Goal: Task Accomplishment & Management: Use online tool/utility

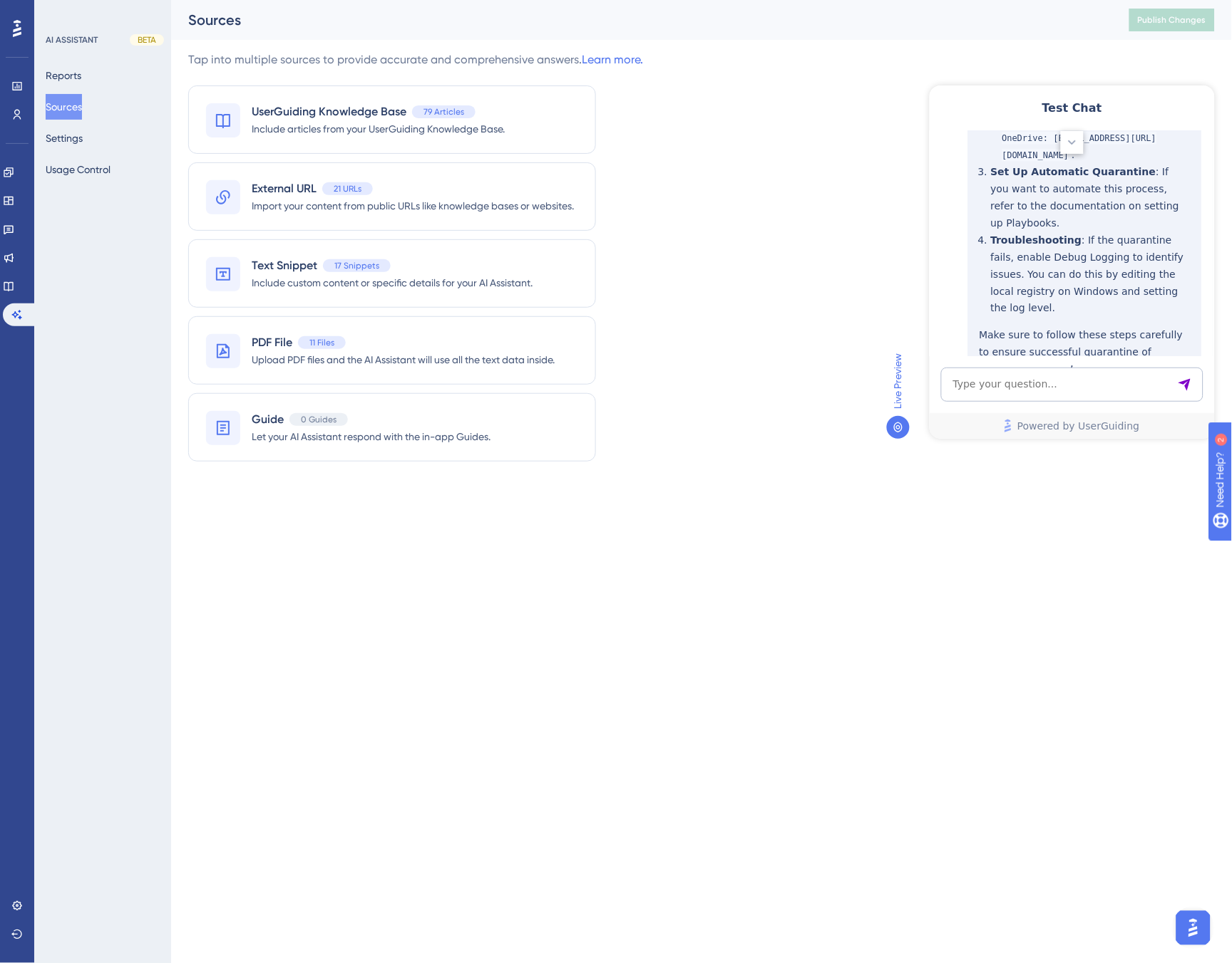
click at [808, 166] on div "Tap into multiple sources to provide accurate and comprehensive answers. Learn …" at bounding box center [702, 265] width 1027 height 428
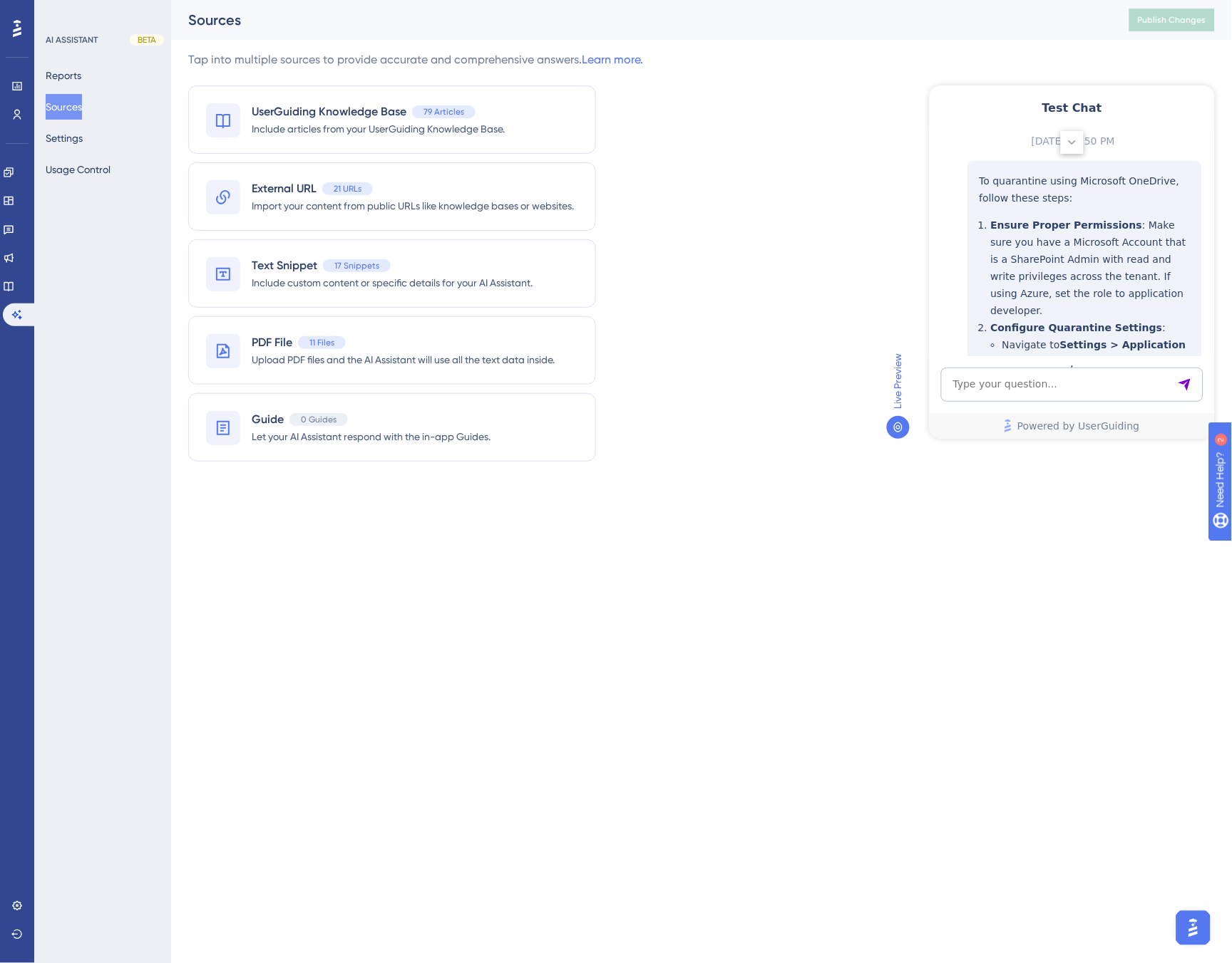
scroll to position [205, 0]
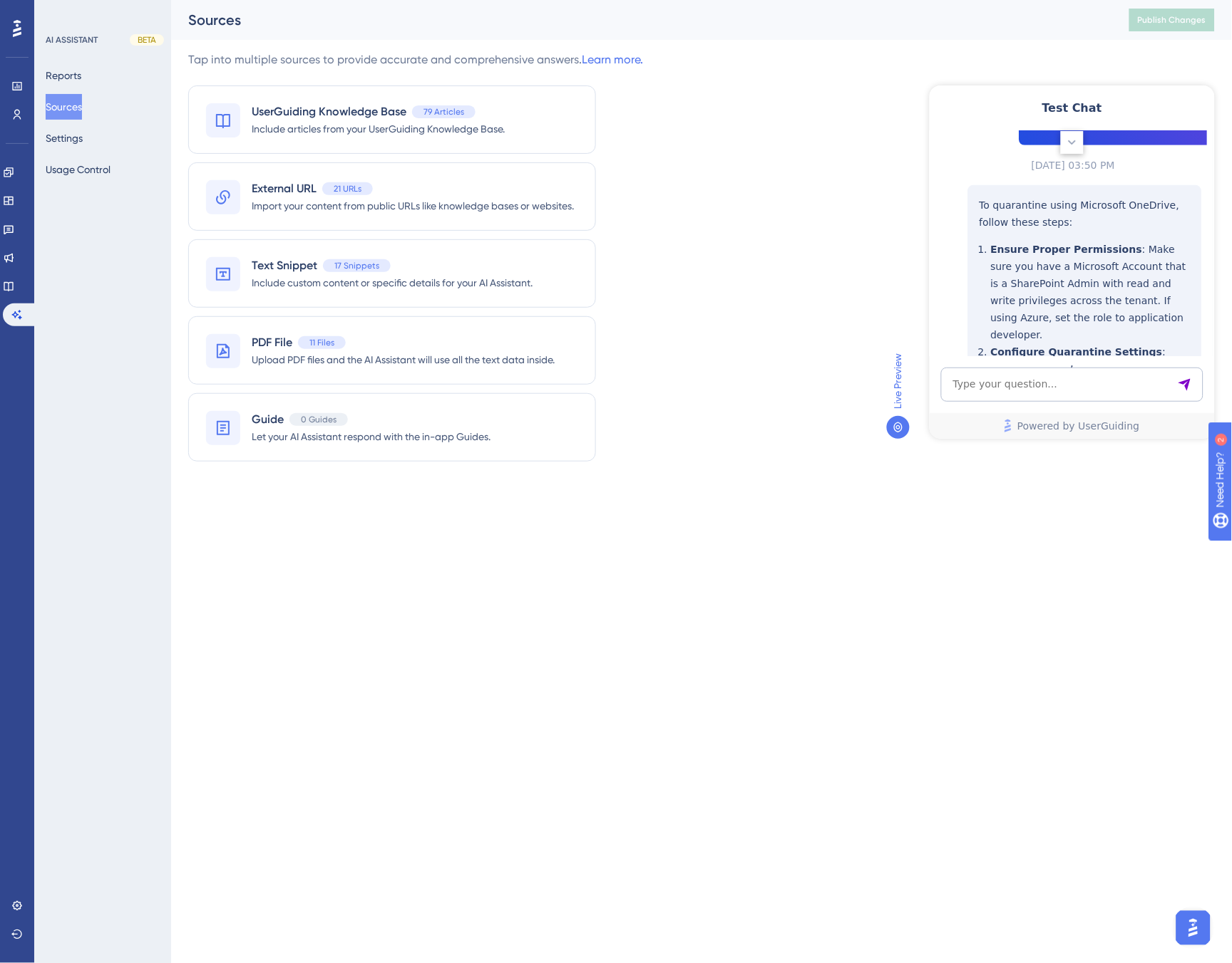
drag, startPoint x: 650, startPoint y: 461, endPoint x: 643, endPoint y: 465, distance: 8.1
click at [650, 461] on div "Tap into multiple sources to provide accurate and comprehensive answers. Learn …" at bounding box center [702, 265] width 1027 height 428
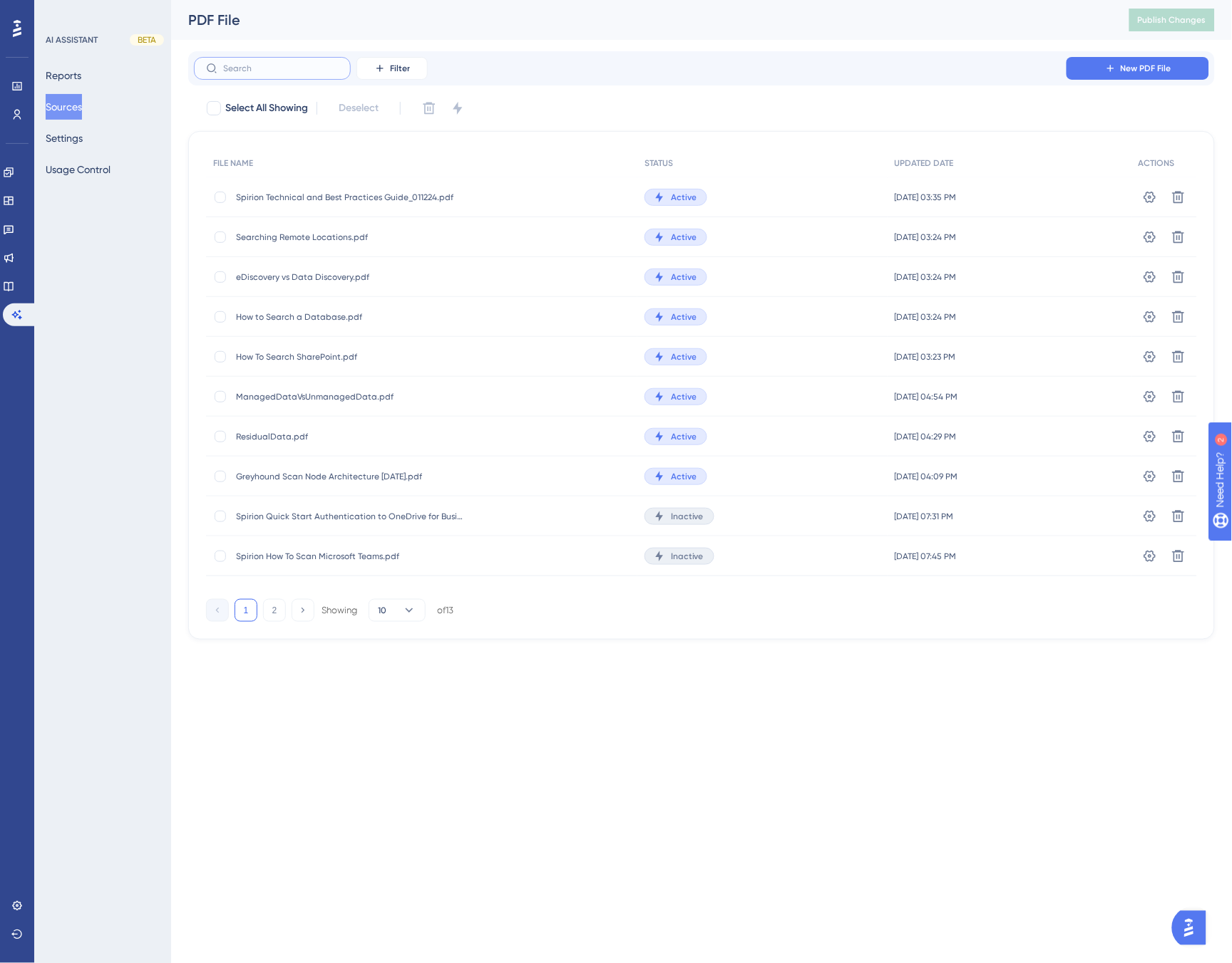
click at [315, 68] on input "text" at bounding box center [281, 68] width 116 height 10
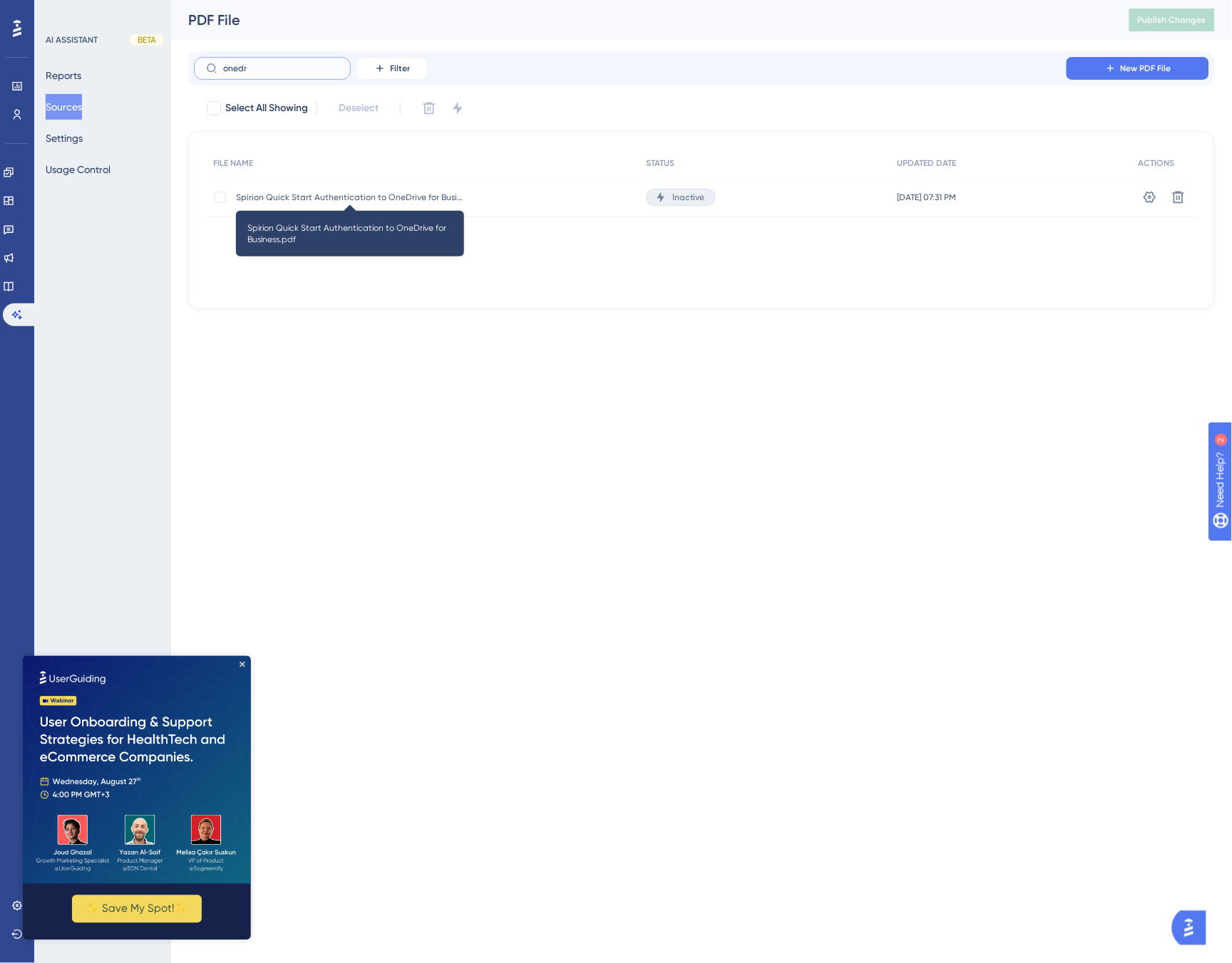
type input "onedr"
click at [397, 196] on span "Spirion Quick Start Authentication to OneDrive for Business.pdf" at bounding box center [350, 197] width 228 height 12
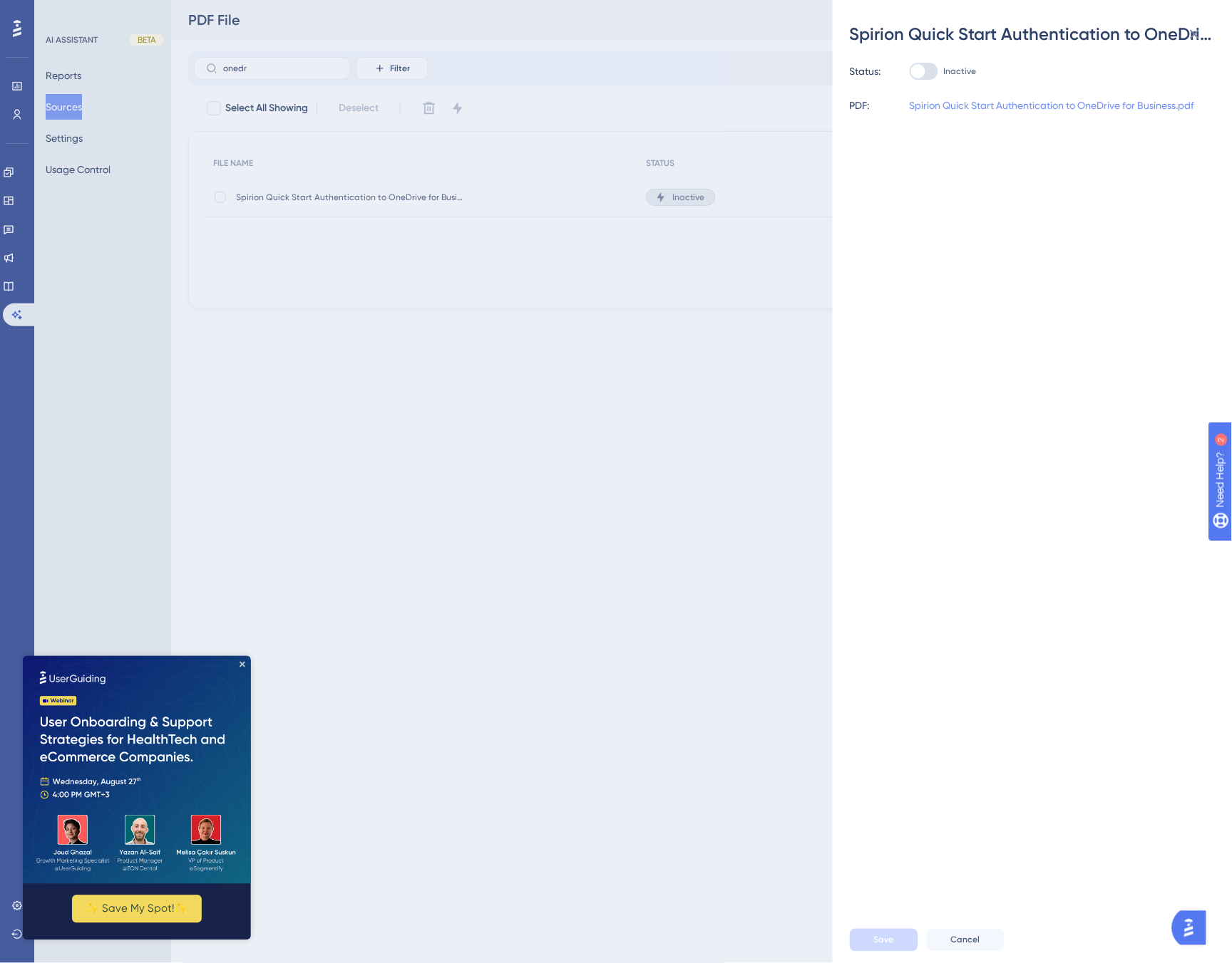
click at [1034, 108] on link "Spirion Quick Start Authentication to OneDrive for Business.pdf" at bounding box center [1051, 105] width 286 height 17
click at [1108, 205] on div "Status: Inactive PDF: Spirion Quick Start Authentication to OneDrive for Busine…" at bounding box center [1037, 481] width 376 height 872
click at [725, 25] on div "Spirion Quick Start Authentication to OneDrive for Business.pdf Status: Inactiv…" at bounding box center [616, 481] width 1232 height 963
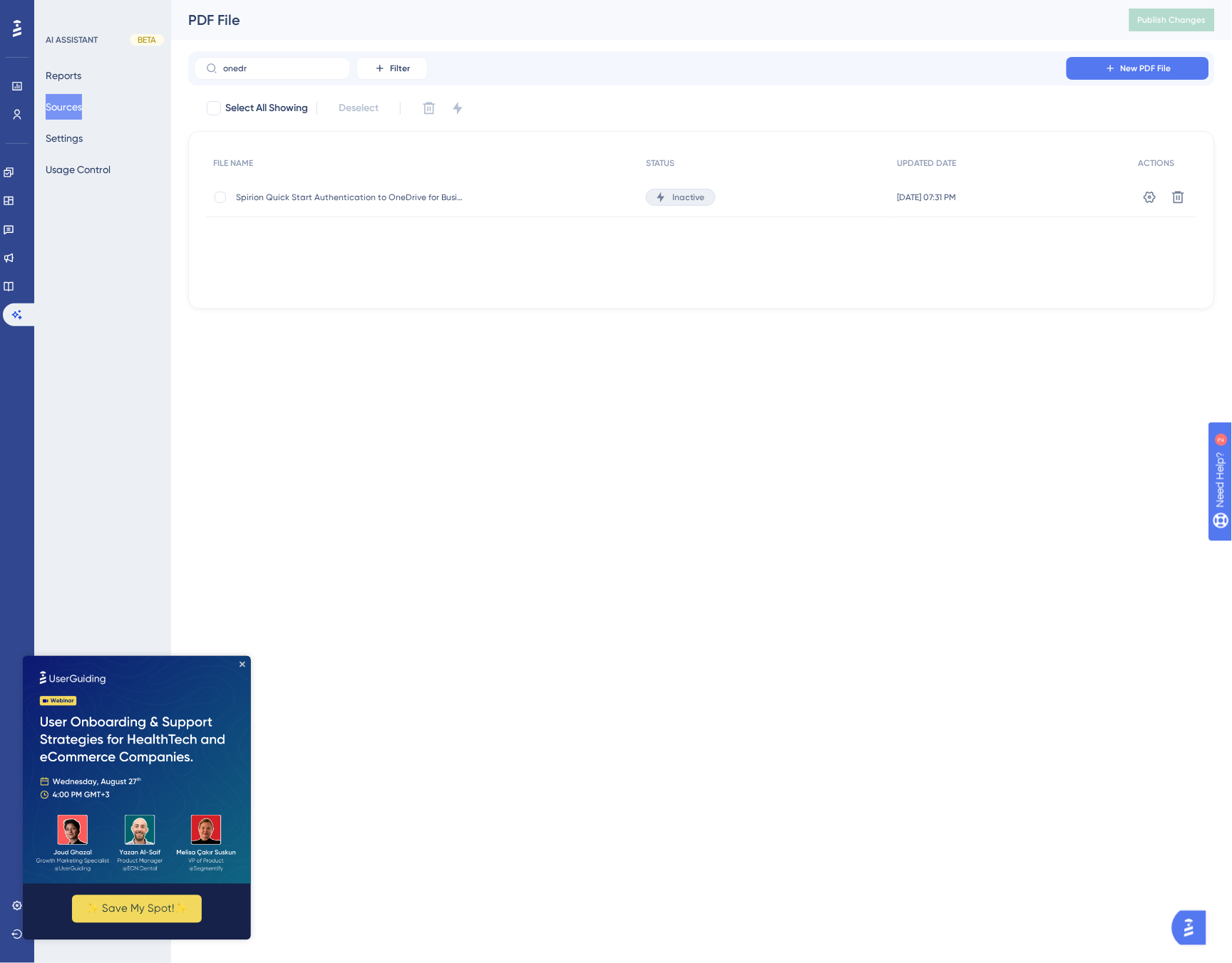
click at [244, 658] on img at bounding box center [136, 769] width 228 height 228
click at [240, 665] on icon "Close Preview" at bounding box center [241, 664] width 5 height 5
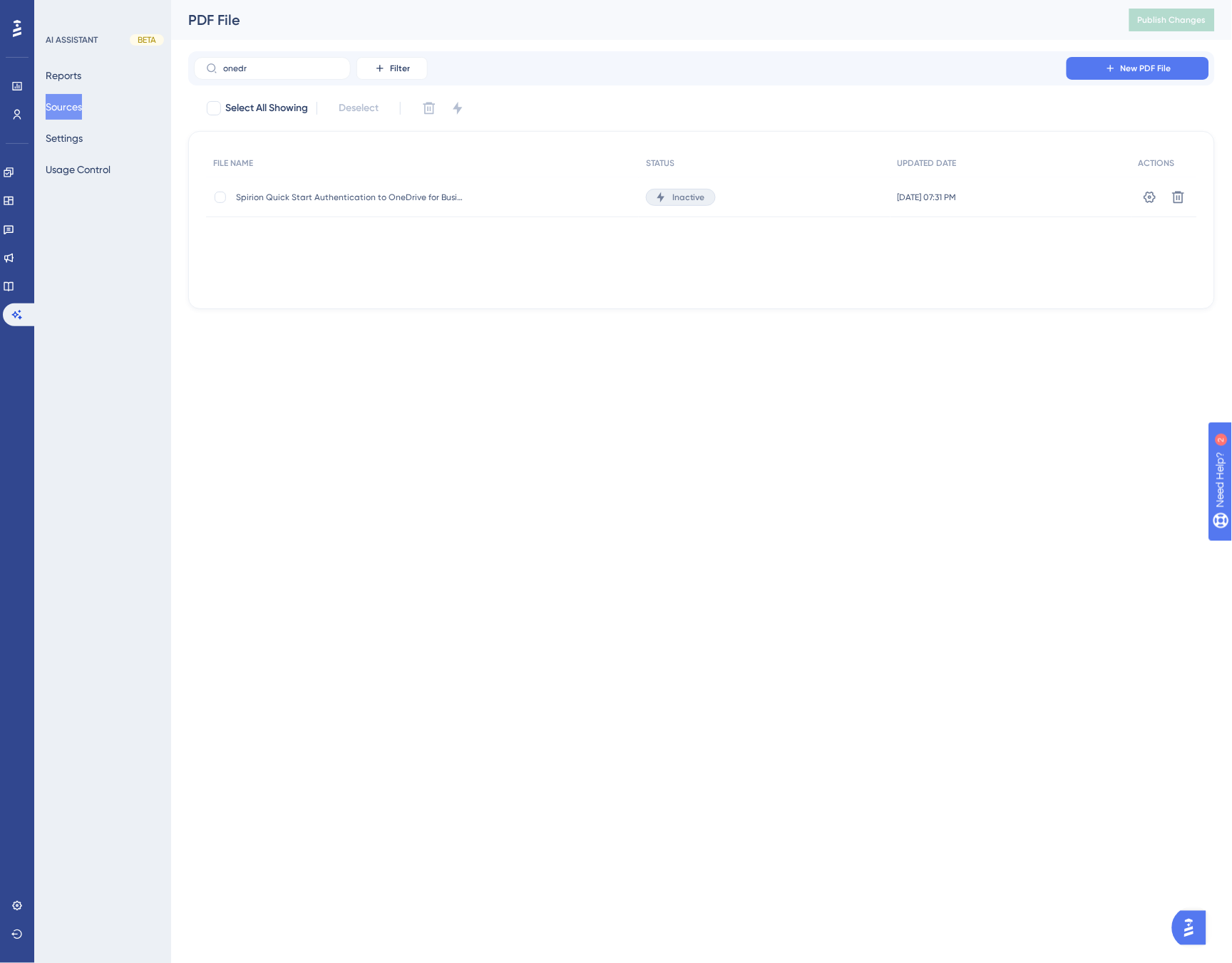
drag, startPoint x: 310, startPoint y: 598, endPoint x: 289, endPoint y: 582, distance: 26.4
click at [315, 0] on html "Performance Users Engagement Widgets Feedback Product Updates Knowledge Base AI…" at bounding box center [616, 0] width 1232 height 0
click at [14, 200] on icon at bounding box center [8, 201] width 12 height 12
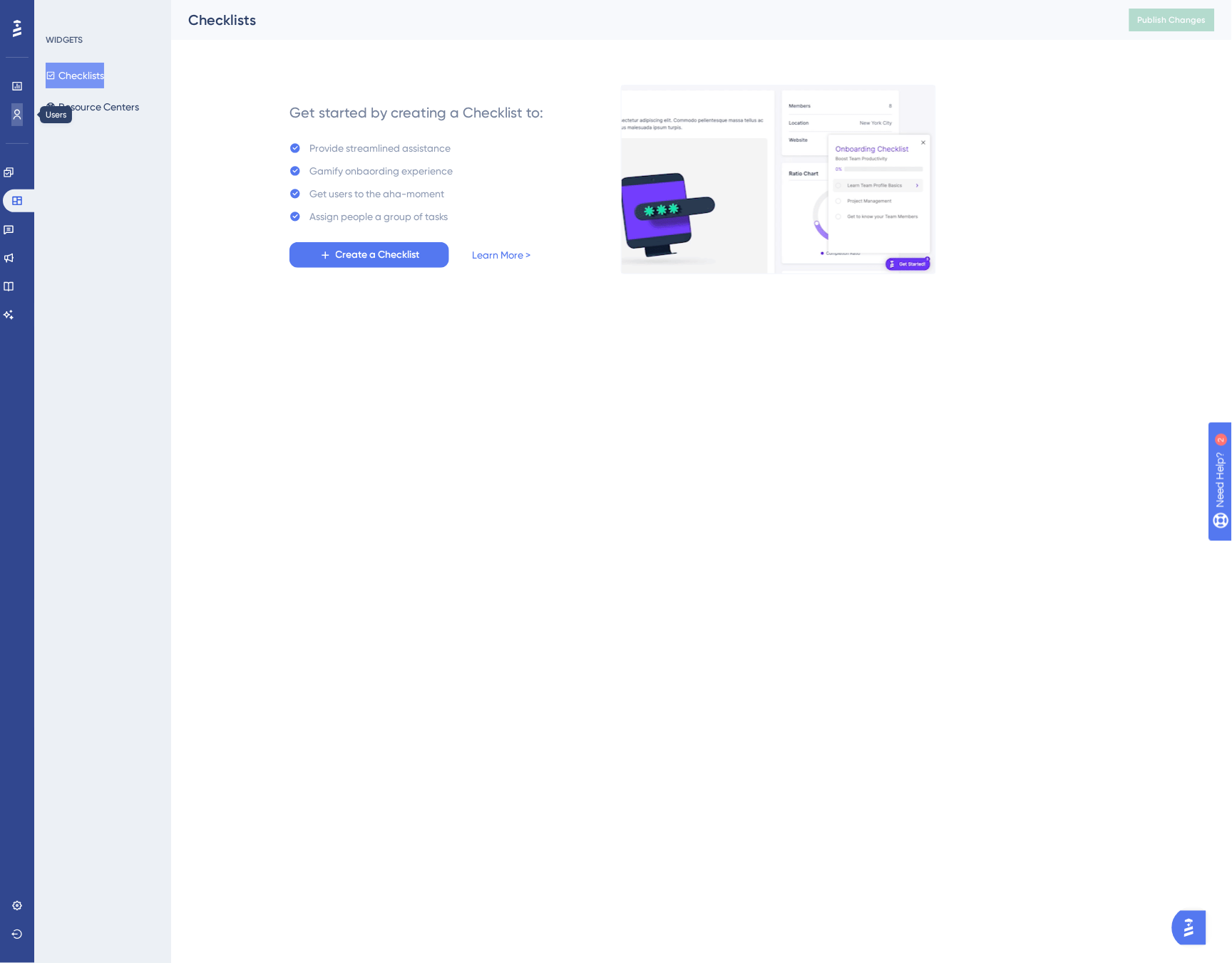
click at [12, 115] on icon at bounding box center [17, 115] width 12 height 12
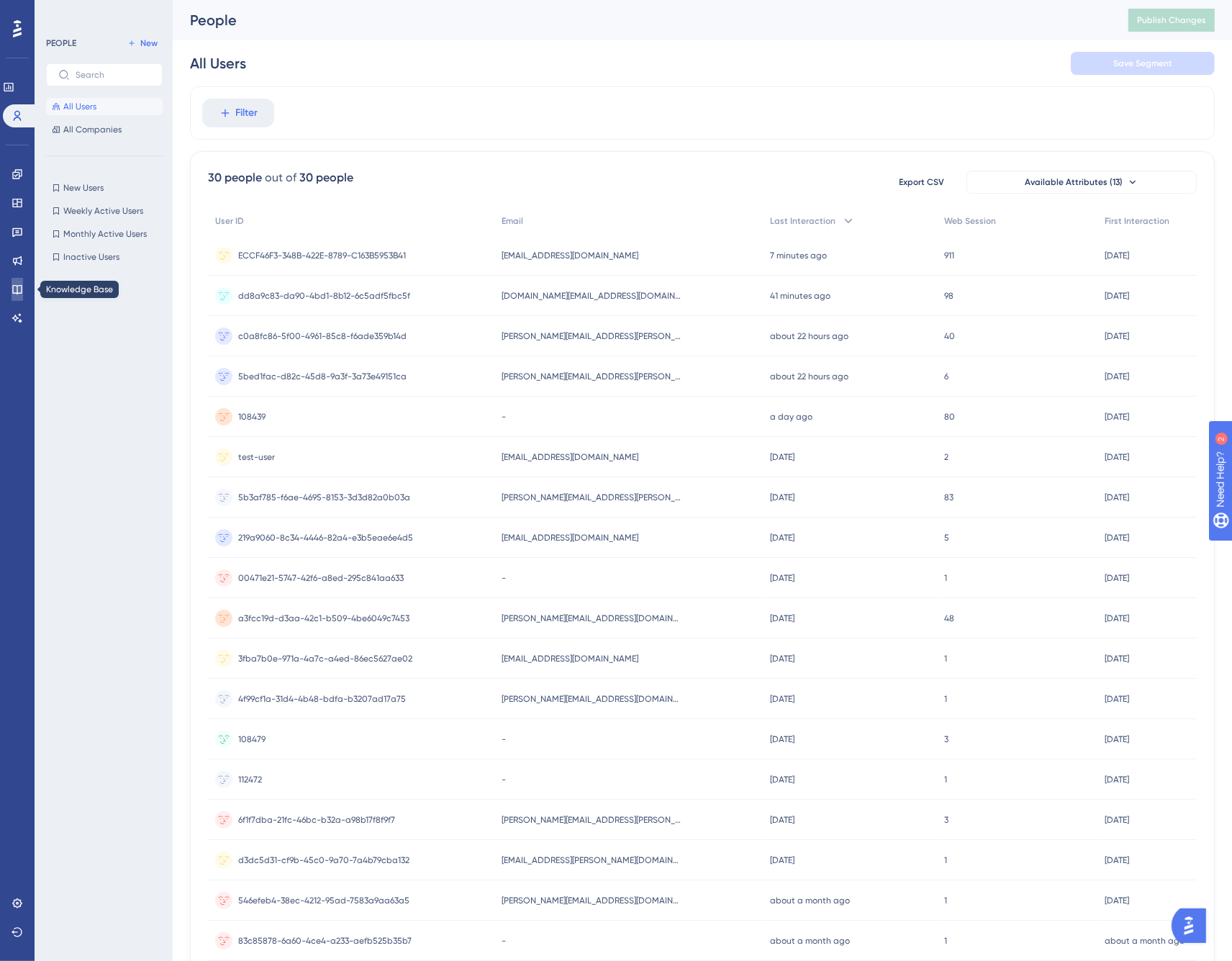
click at [23, 286] on link at bounding box center [17, 289] width 12 height 23
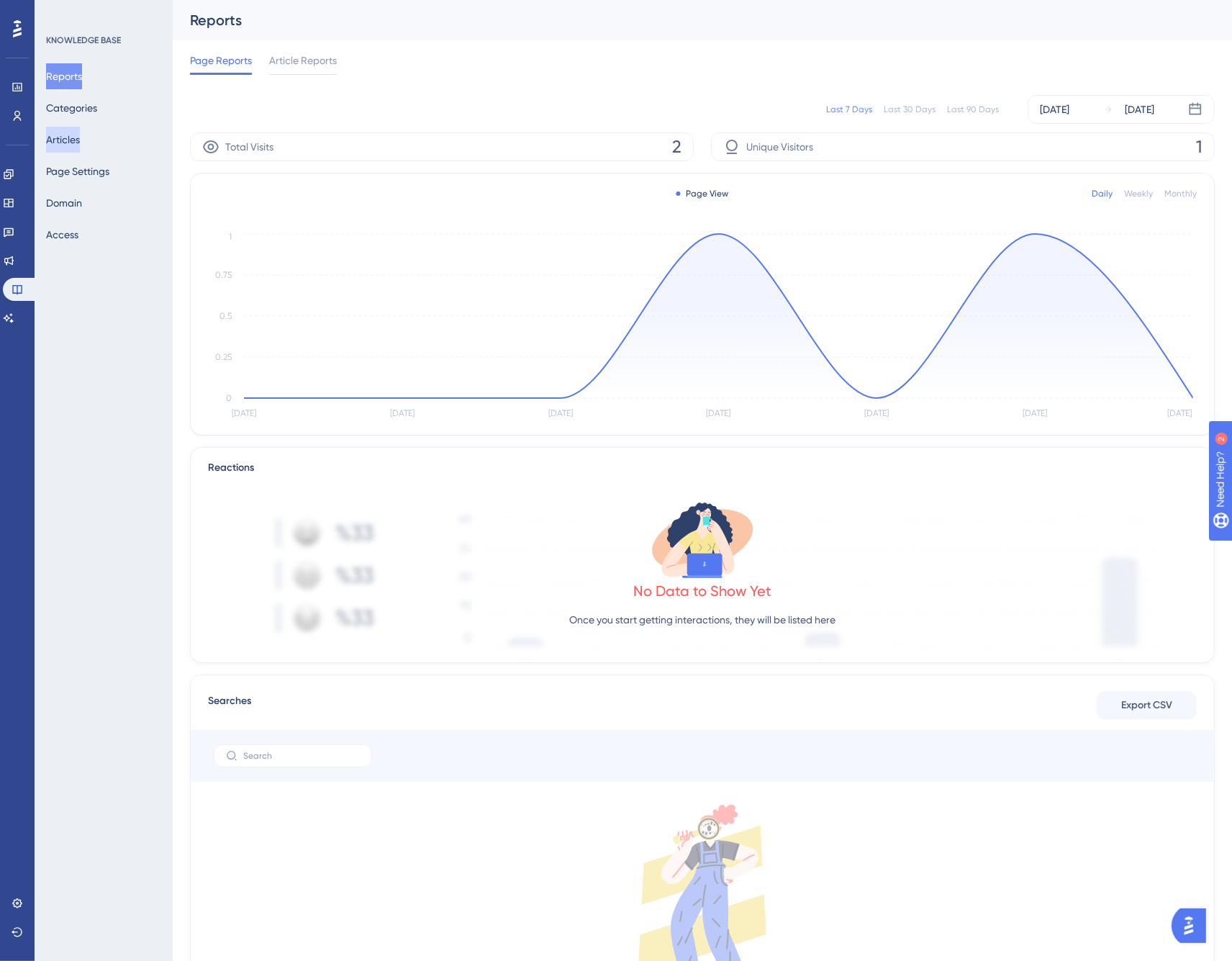
click at [76, 141] on button "Articles" at bounding box center [63, 139] width 34 height 26
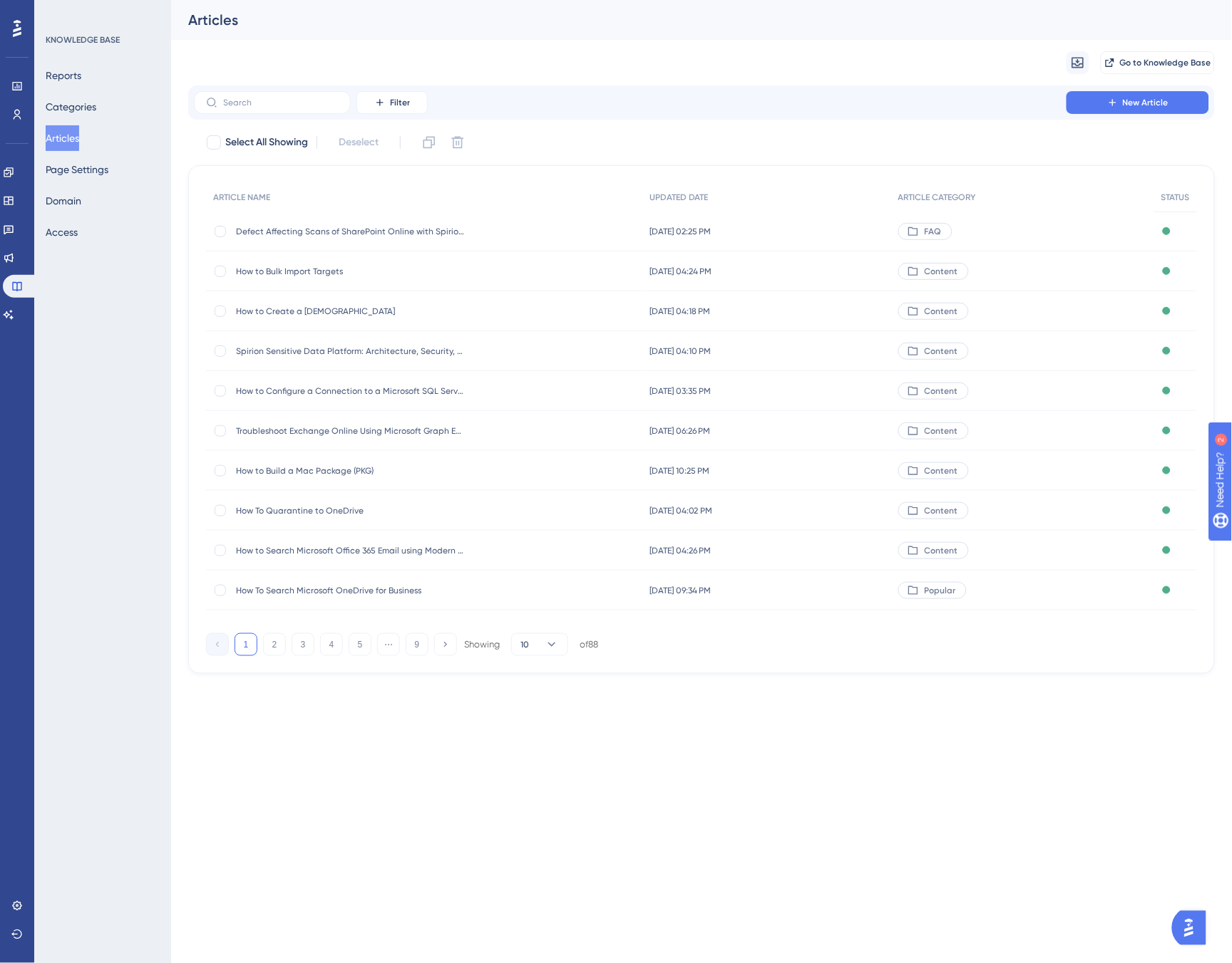
click at [653, 56] on div "Migrate from Go to Knowledge Base" at bounding box center [702, 62] width 1027 height 45
click at [293, 102] on input "text" at bounding box center [281, 102] width 116 height 10
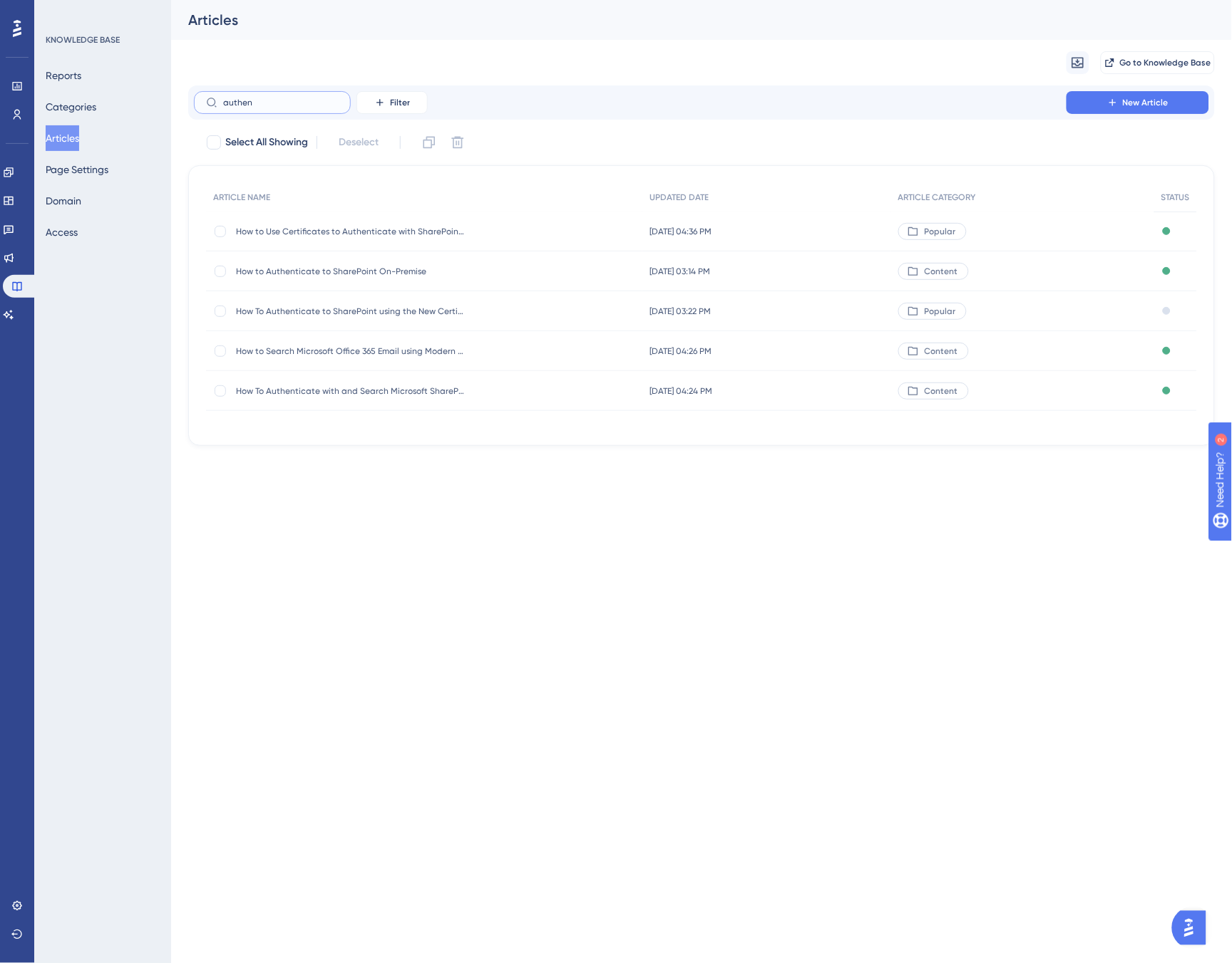
type input "authen"
click at [572, 46] on div "Migrate from Go to Knowledge Base" at bounding box center [702, 62] width 1027 height 45
